Goal: Task Accomplishment & Management: Use online tool/utility

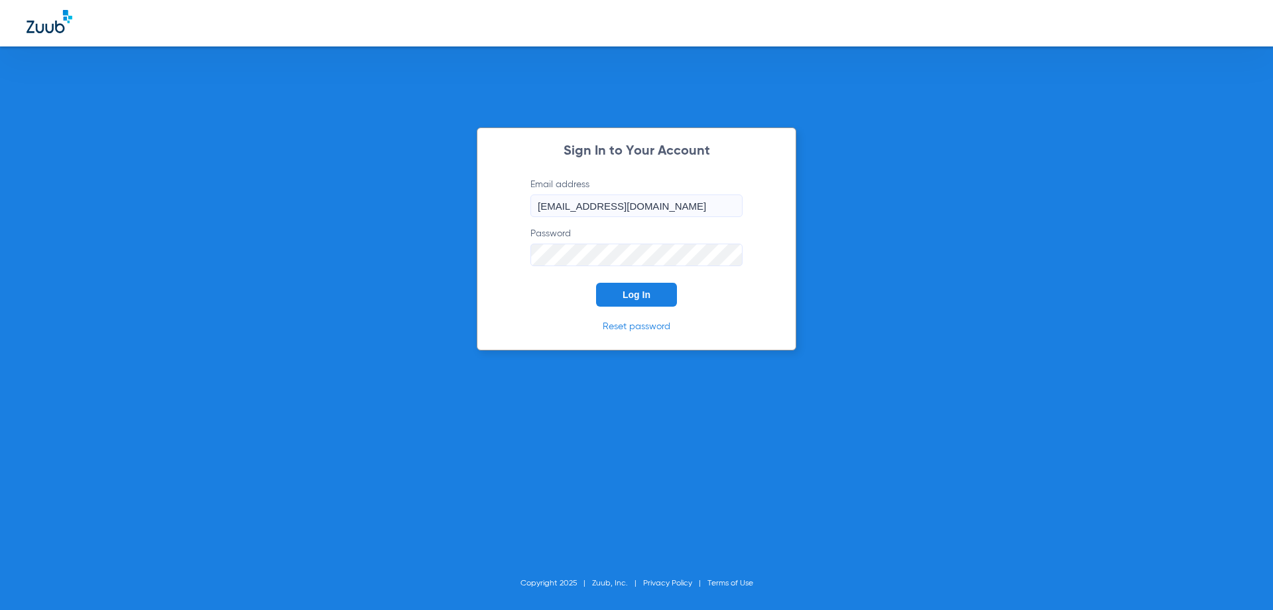
click at [657, 300] on button "Log In" at bounding box center [636, 295] width 81 height 24
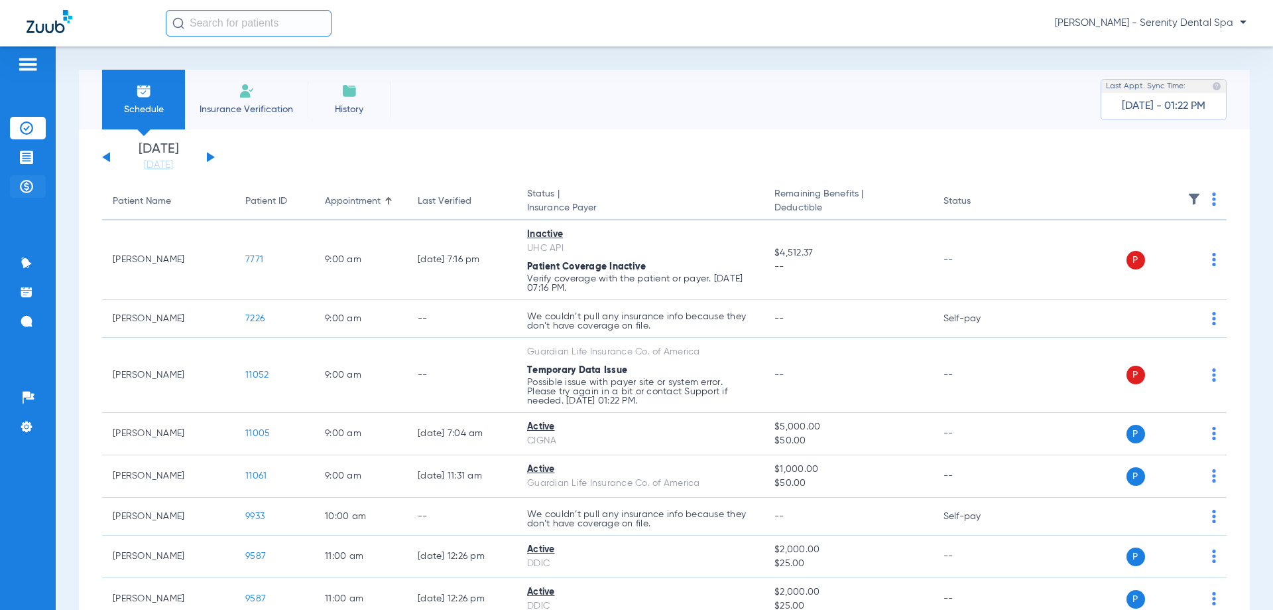
click at [21, 186] on img at bounding box center [26, 186] width 13 height 13
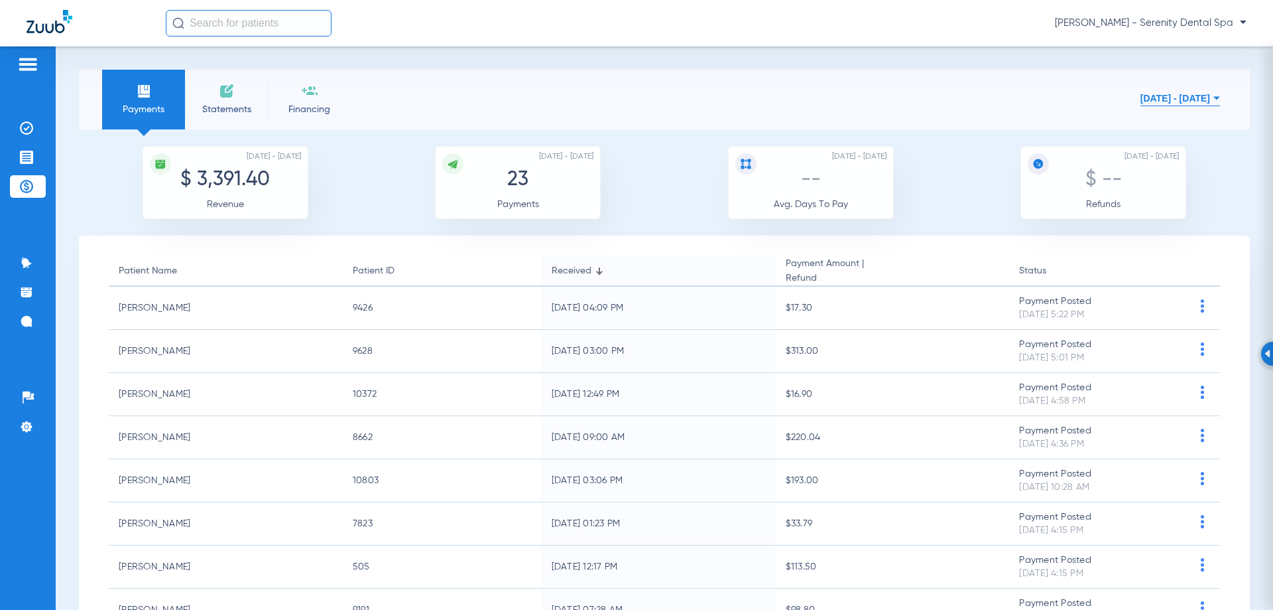
click at [1141, 99] on button "[DATE] - [DATE]" at bounding box center [1181, 98] width 80 height 27
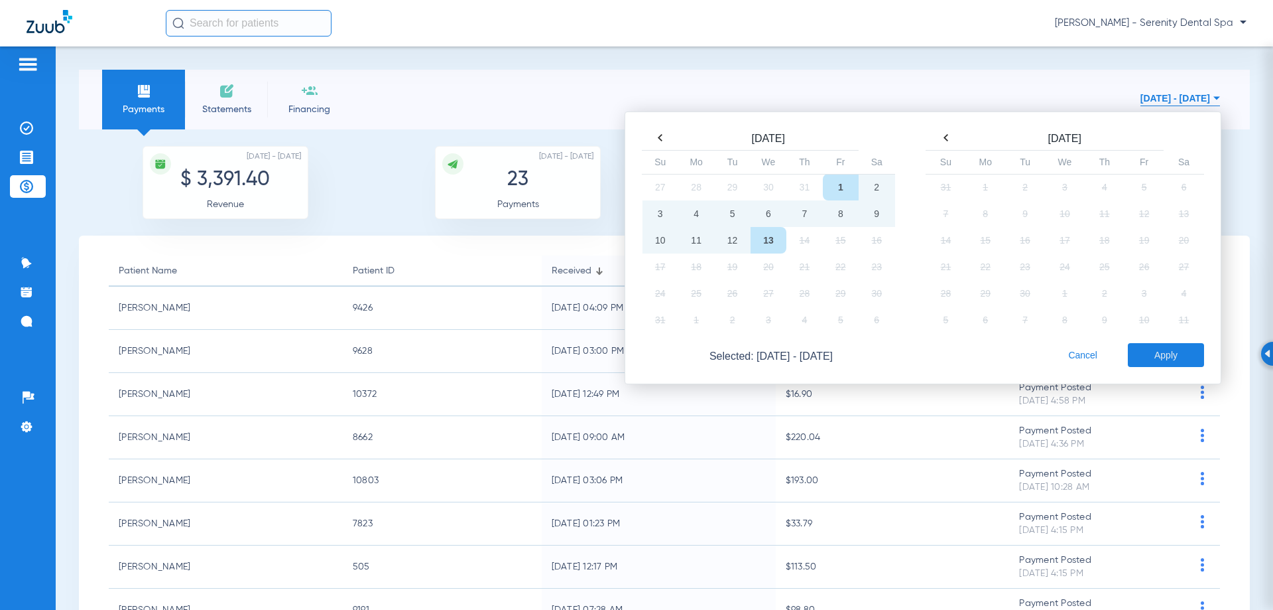
click at [767, 247] on td "13" at bounding box center [769, 240] width 36 height 27
click at [1155, 354] on button "Apply" at bounding box center [1166, 355] width 76 height 24
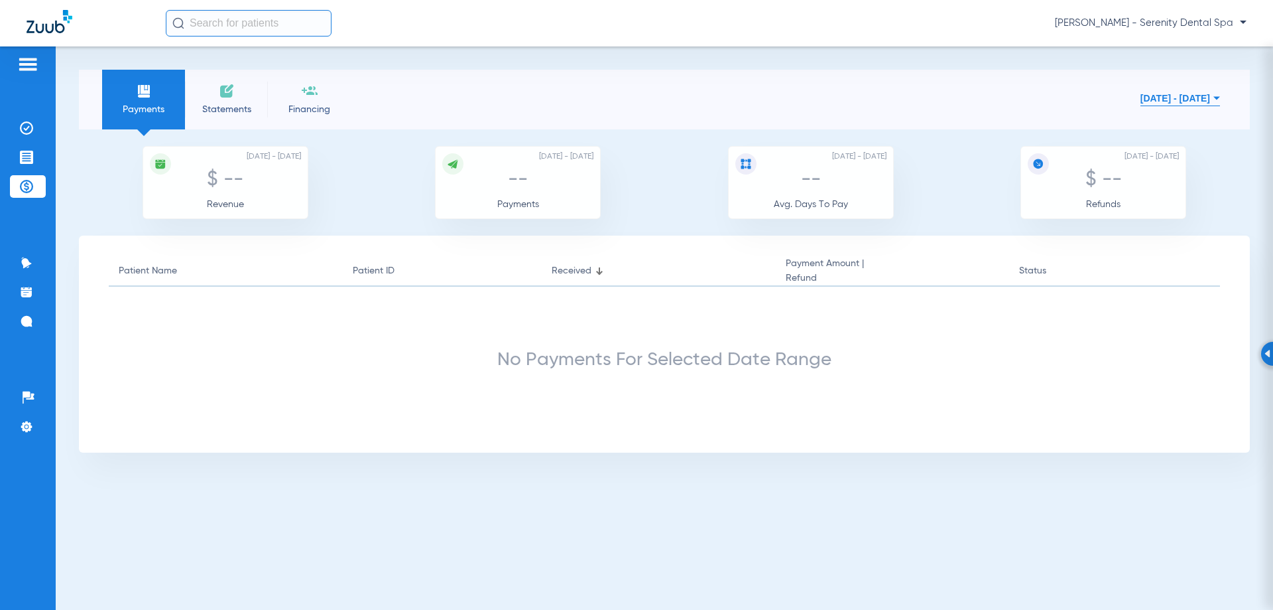
click at [35, 66] on img at bounding box center [27, 64] width 21 height 16
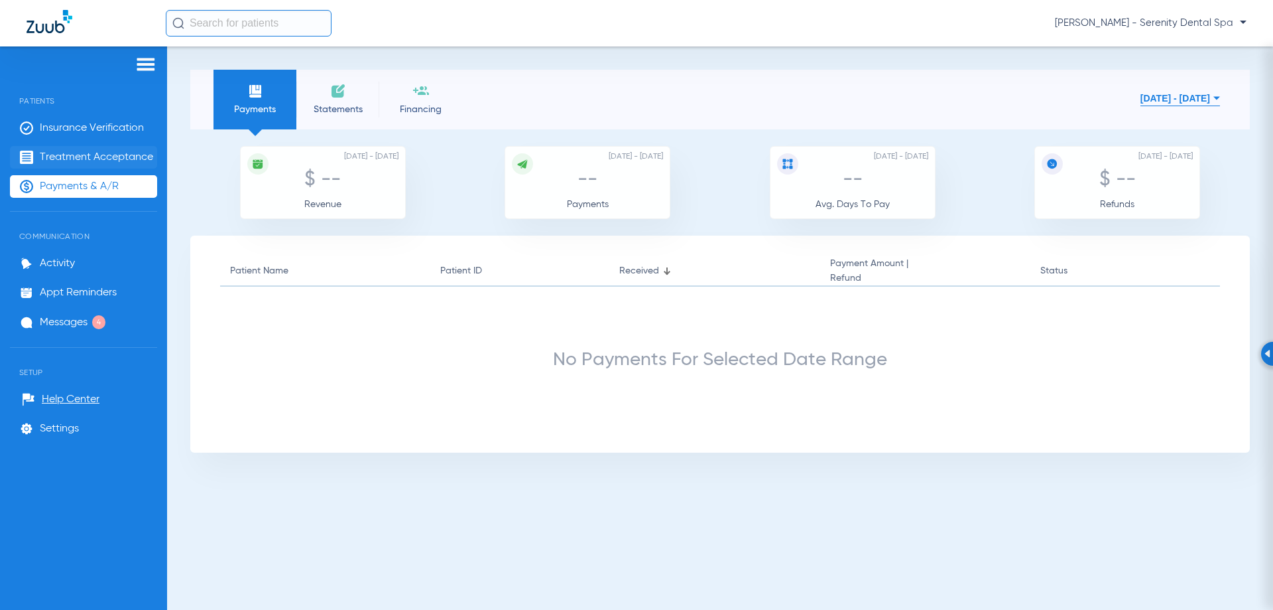
click at [78, 155] on span "Treatment Acceptance" at bounding box center [96, 157] width 113 height 13
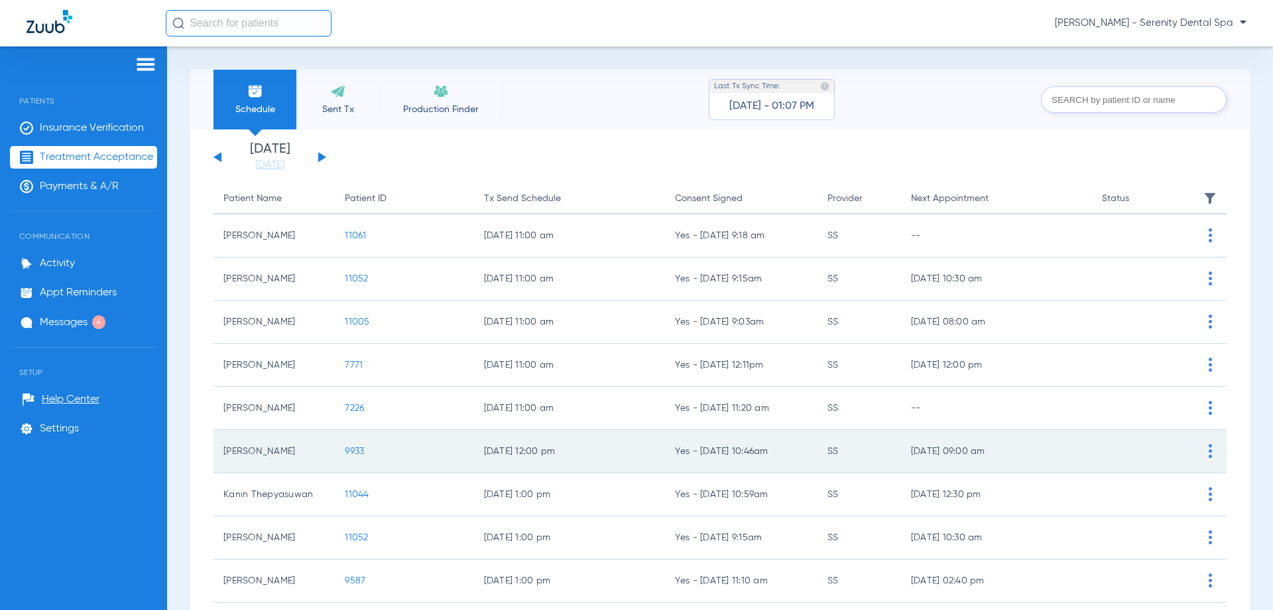
scroll to position [133, 0]
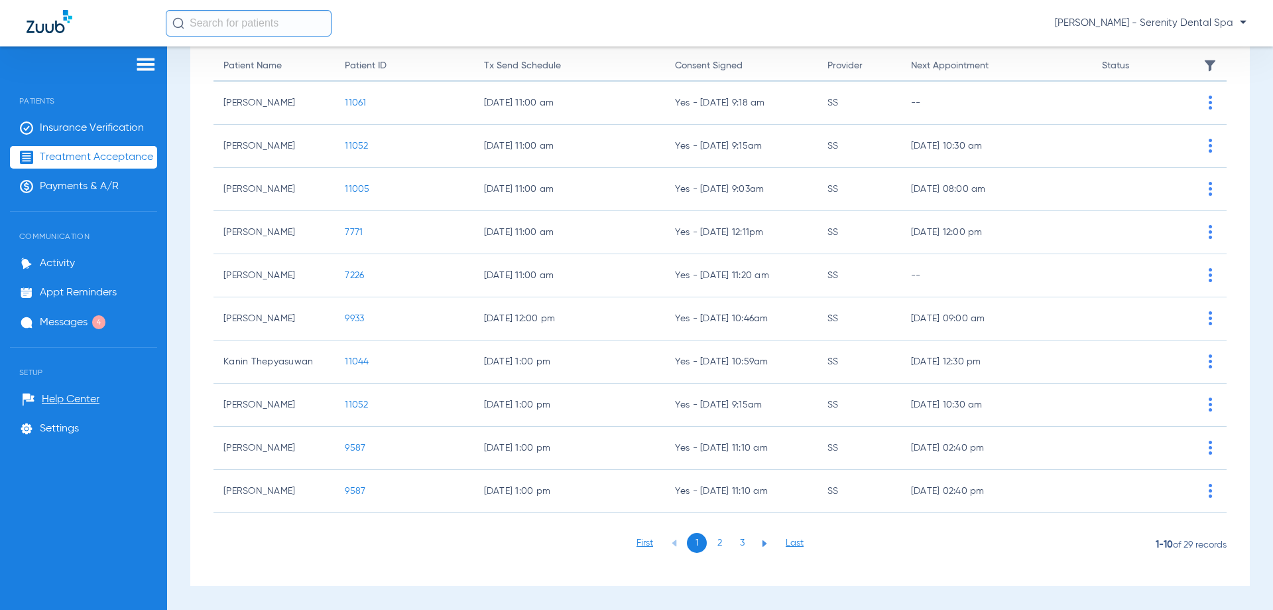
click at [713, 542] on li "2" at bounding box center [720, 543] width 20 height 20
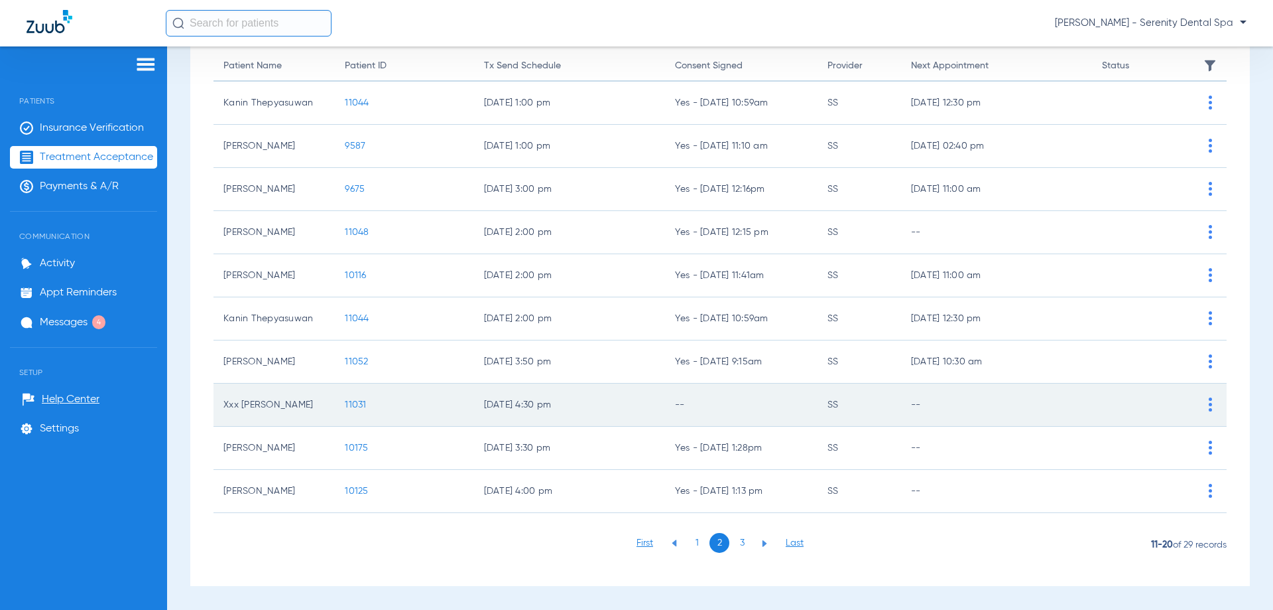
click at [357, 407] on span "11031" at bounding box center [355, 404] width 21 height 9
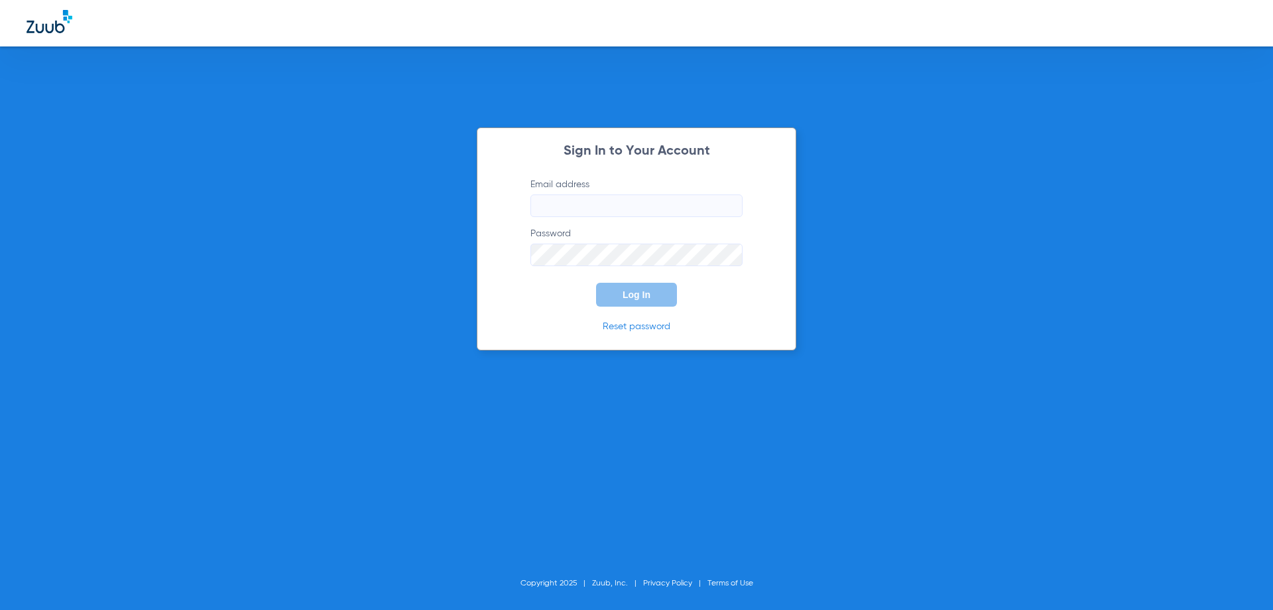
type input "[EMAIL_ADDRESS][DOMAIN_NAME]"
click at [646, 292] on span "Log In" at bounding box center [637, 294] width 28 height 11
